Goal: Check status: Check status

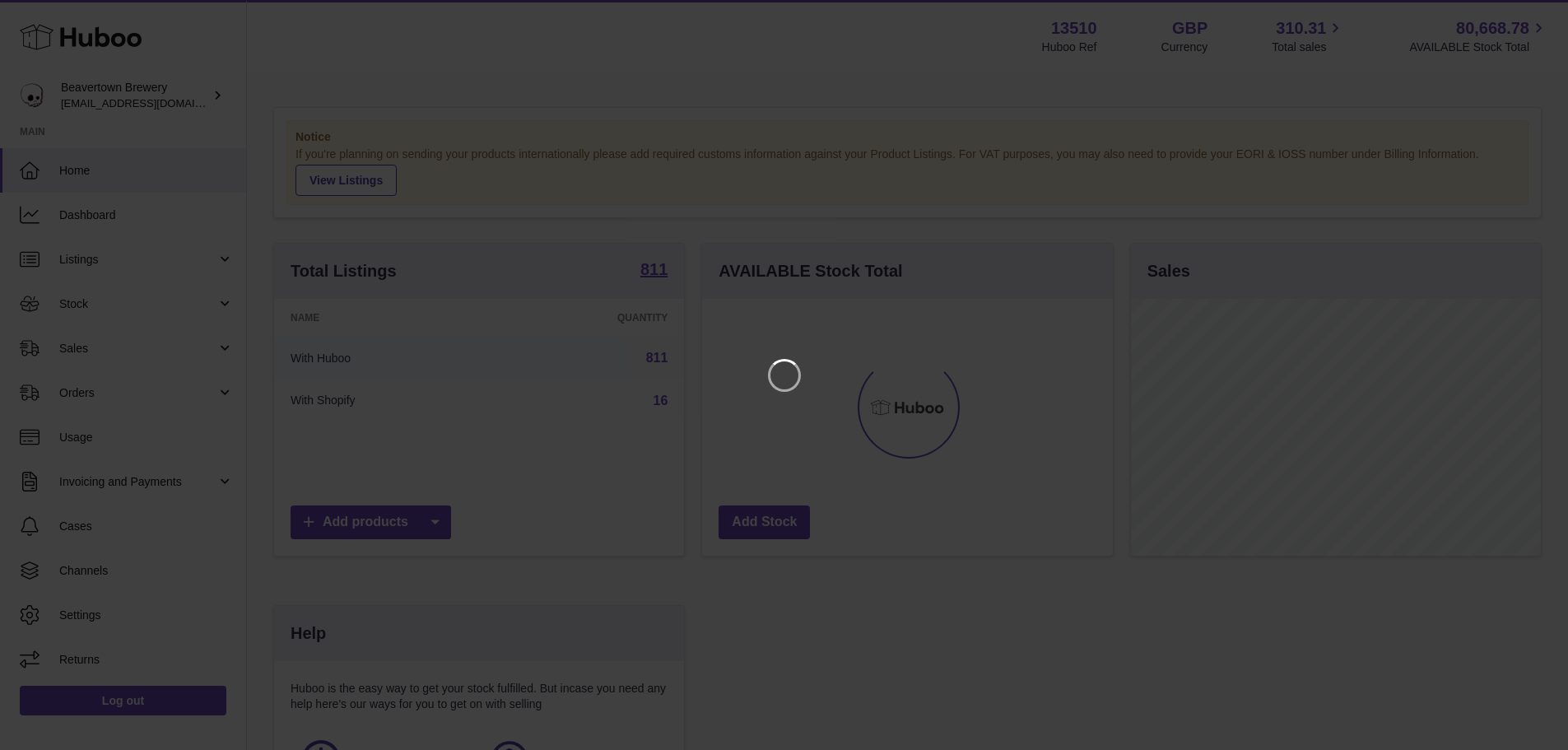
scroll to position [257, 415]
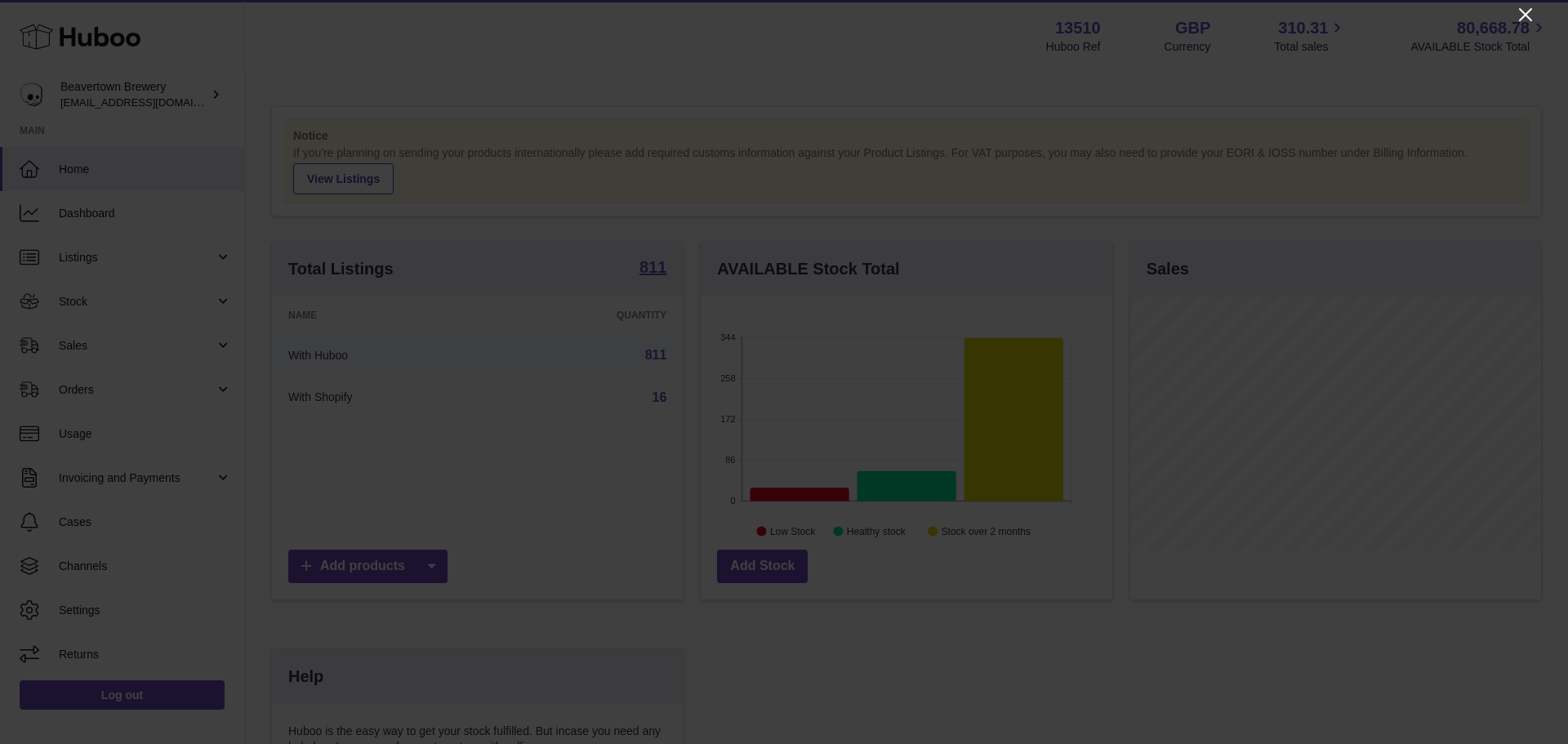
click at [1522, 13] on icon "Close" at bounding box center [1525, 14] width 19 height 19
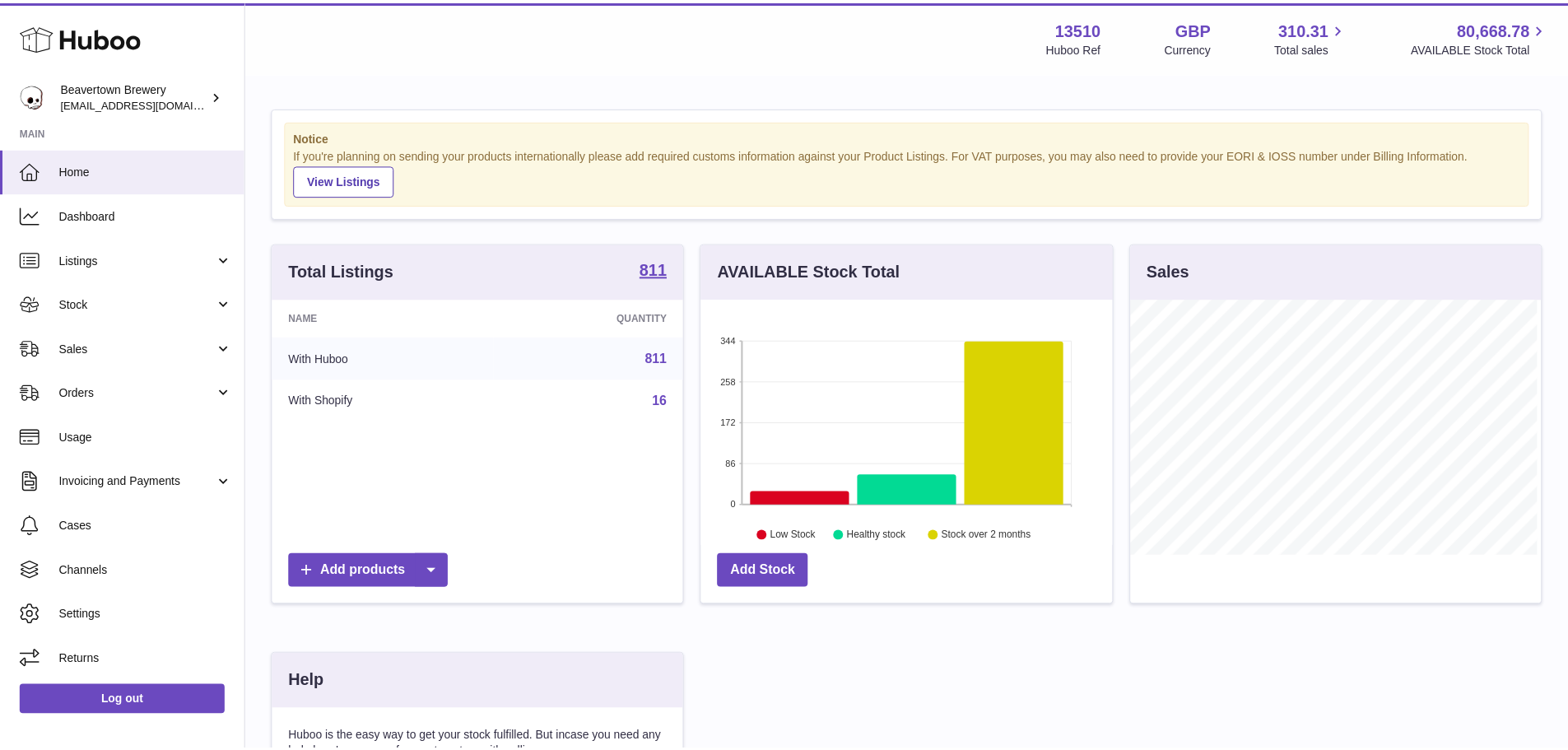
scroll to position [822660, 822895]
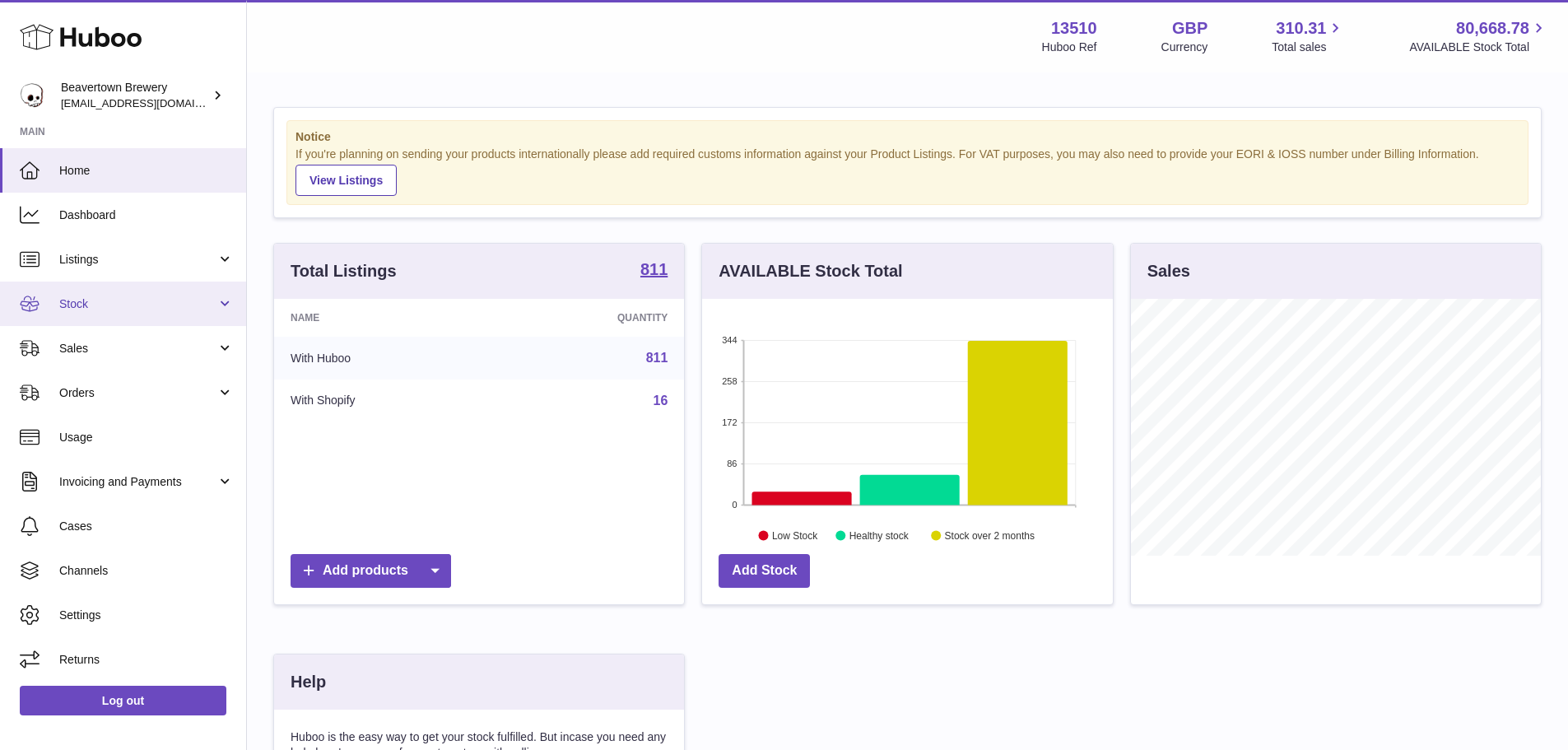
click at [109, 295] on link "Stock" at bounding box center [123, 303] width 246 height 44
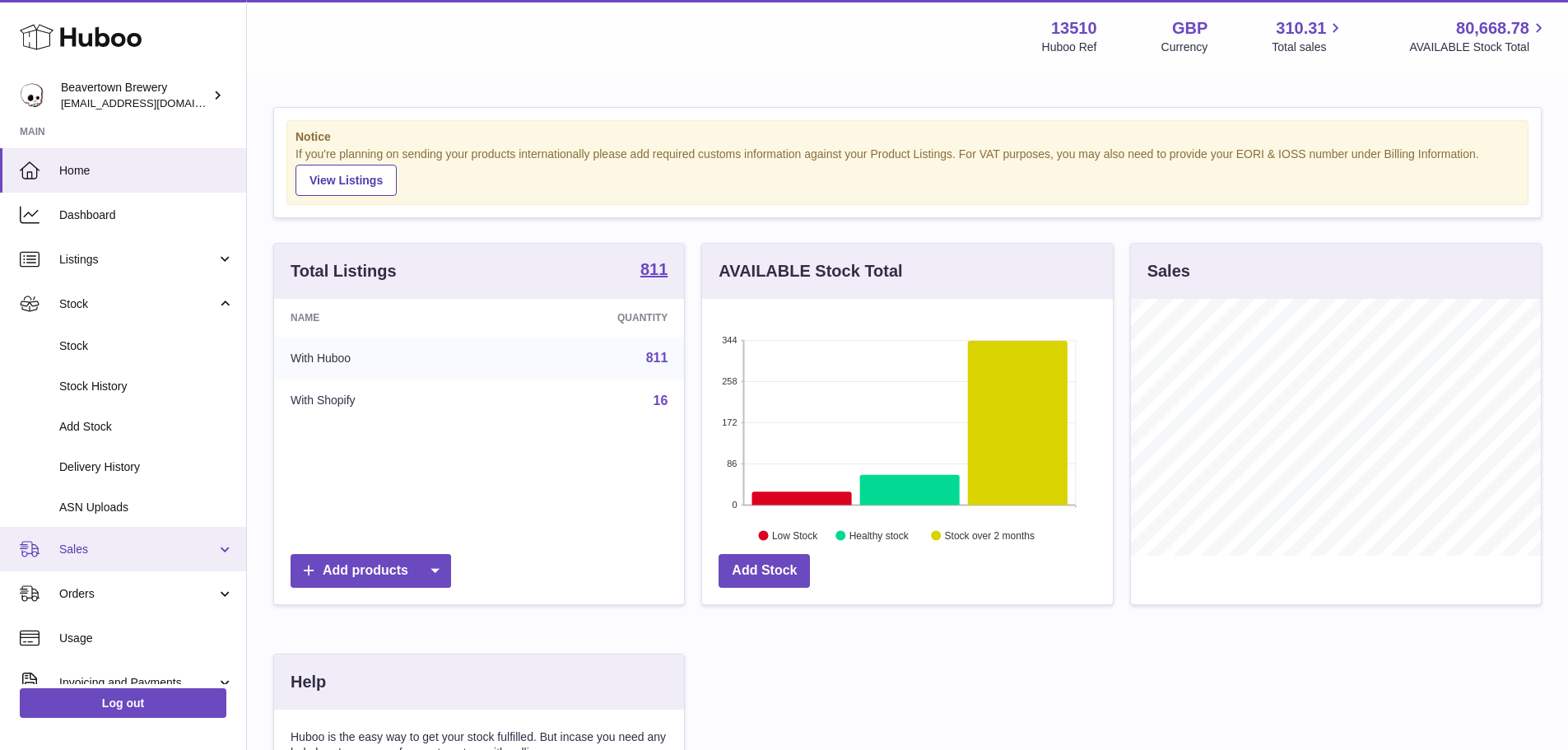
click at [70, 550] on span "Sales" at bounding box center [137, 549] width 158 height 16
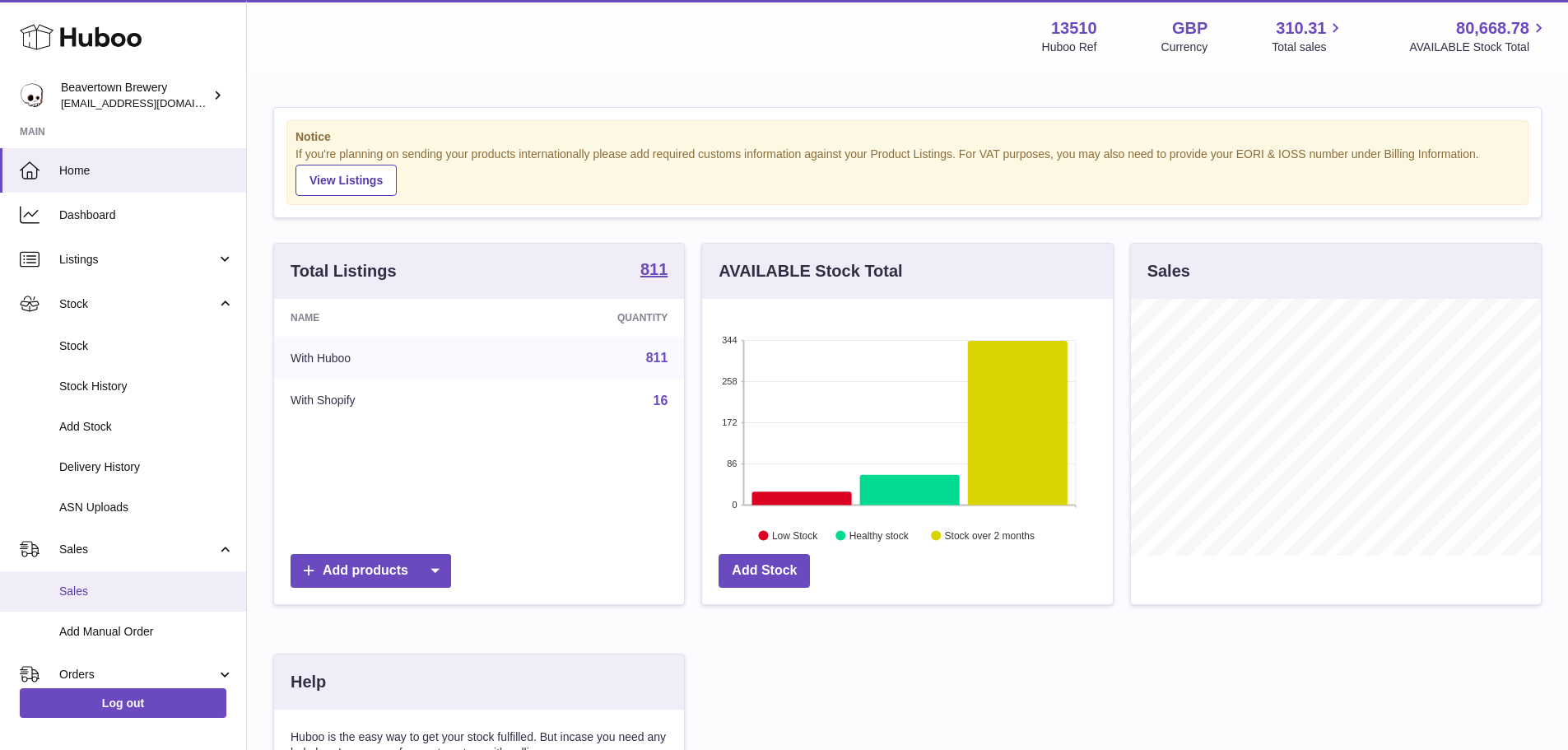
click at [69, 578] on link "Sales" at bounding box center [123, 592] width 246 height 41
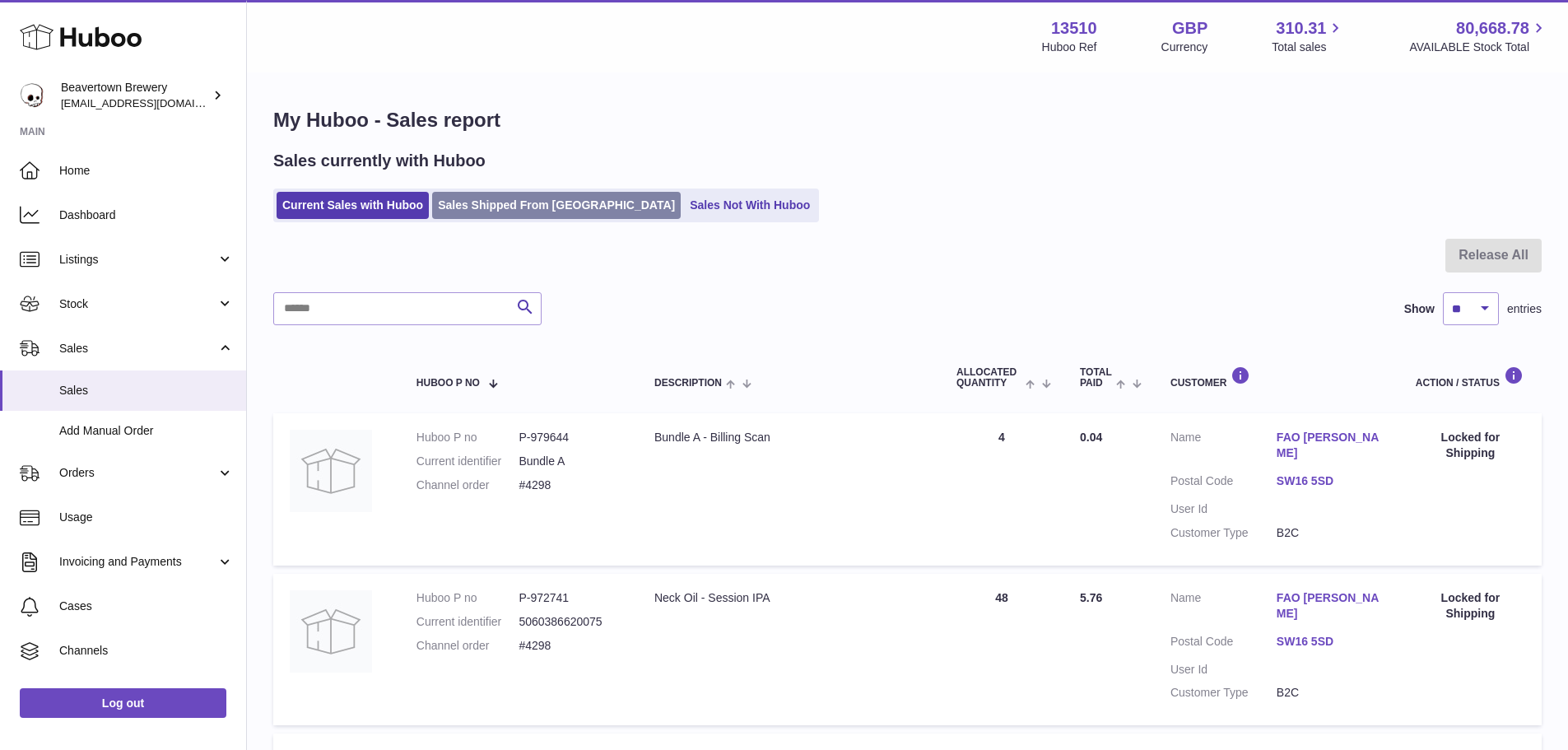
click at [507, 203] on link "Sales Shipped From Huboo" at bounding box center [557, 205] width 249 height 27
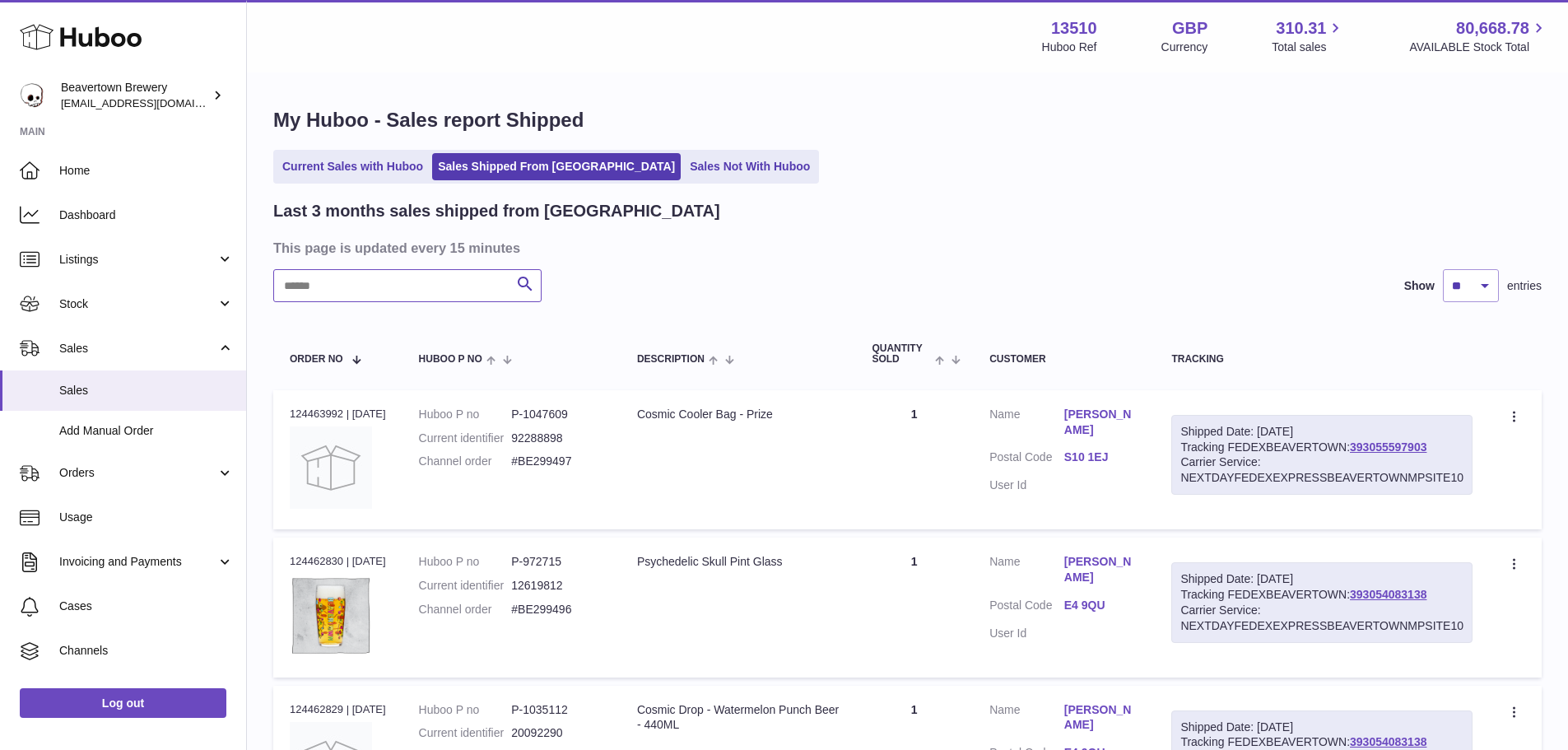
click at [397, 291] on input "text" at bounding box center [407, 286] width 268 height 33
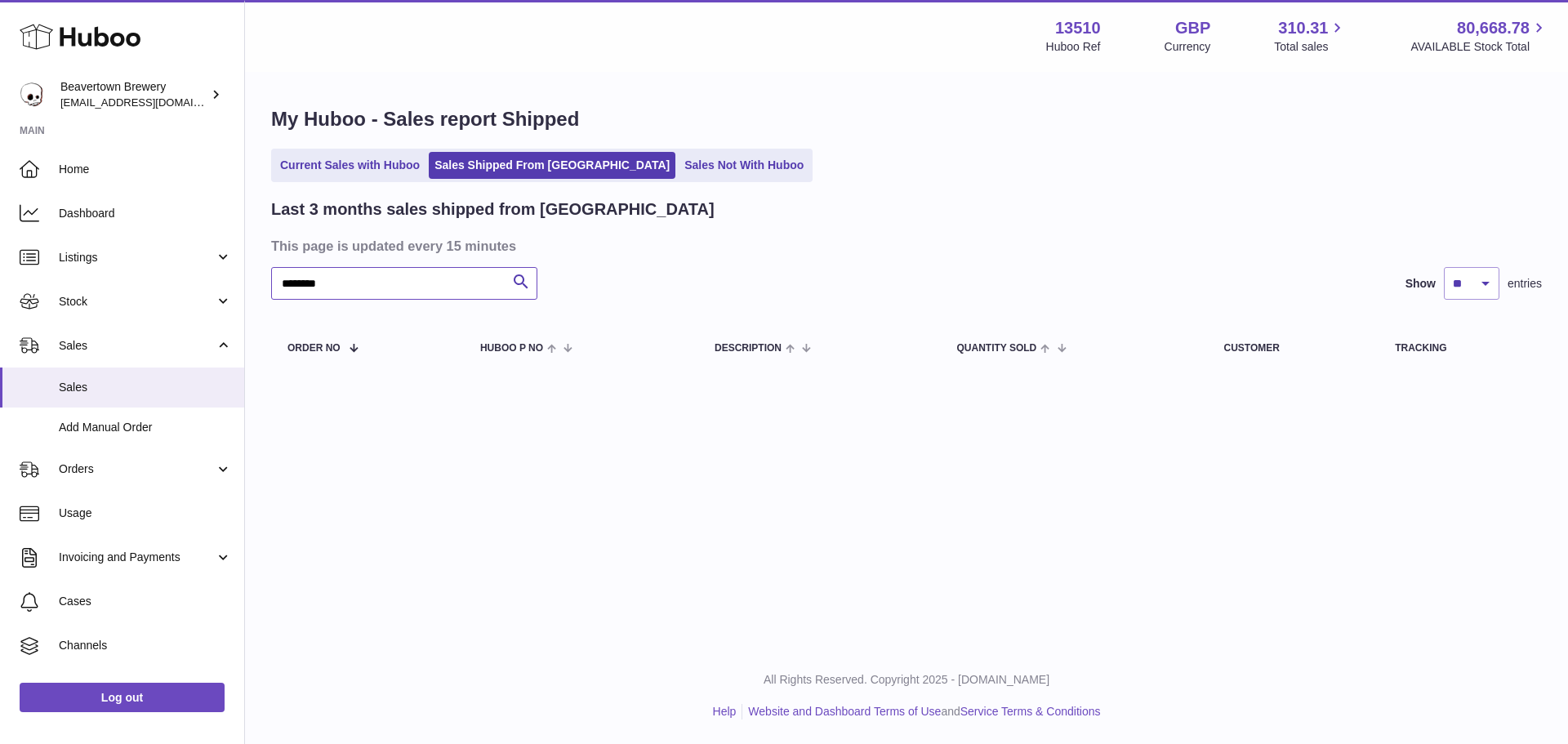
click at [317, 282] on input "********" at bounding box center [404, 283] width 266 height 33
type input "*******"
click at [637, 713] on ul "Help Website and Dashboard Terms of Use and Service Terms & Conditions" at bounding box center [906, 711] width 1296 height 16
